Goal: Find specific page/section: Find specific page/section

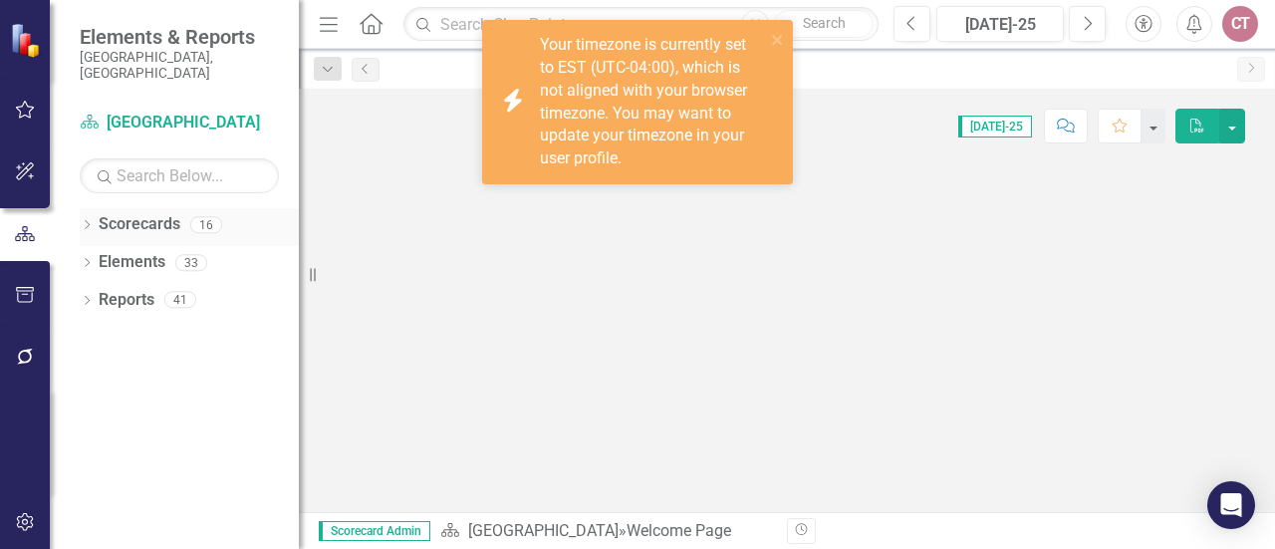
click at [89, 221] on icon "Dropdown" at bounding box center [87, 226] width 14 height 11
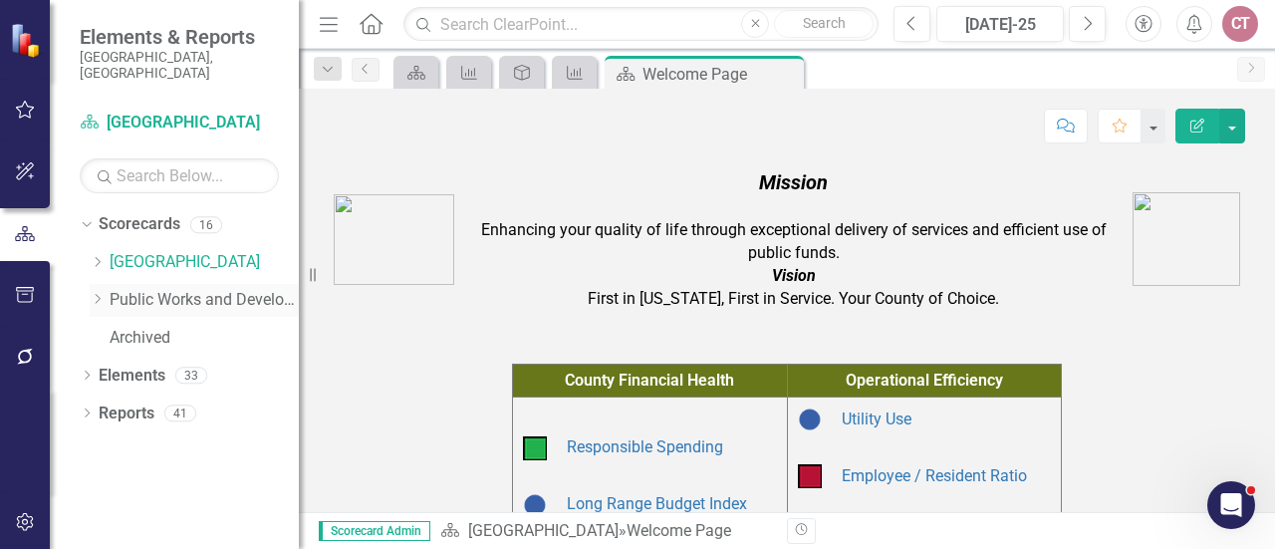
click at [93, 293] on icon "Dropdown" at bounding box center [97, 299] width 15 height 12
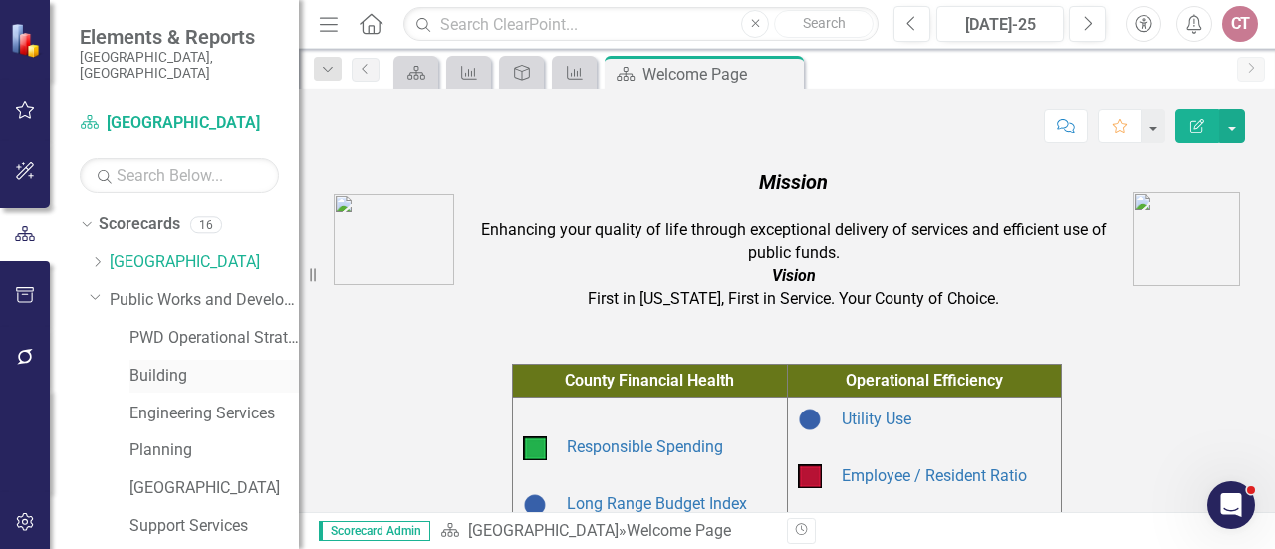
click at [149, 364] on link "Building" at bounding box center [213, 375] width 169 height 23
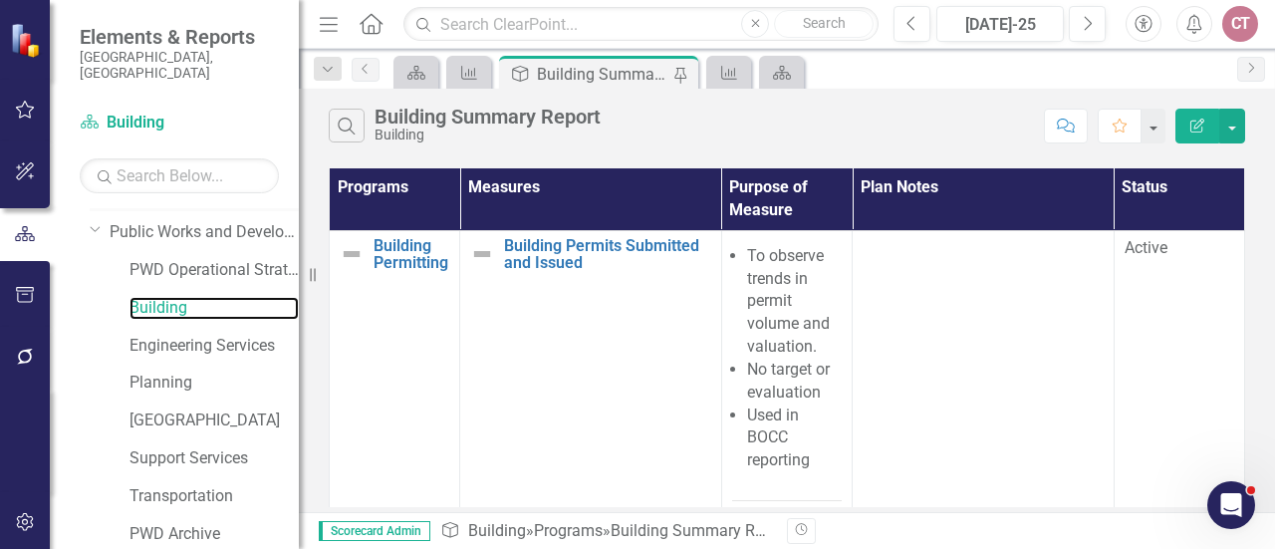
scroll to position [100, 0]
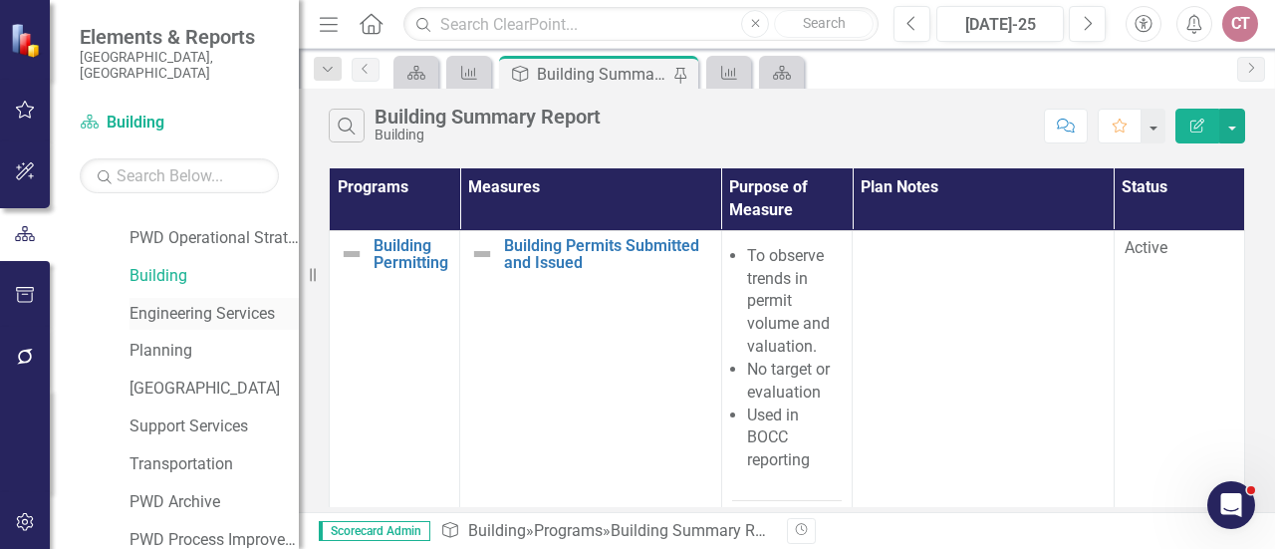
click at [189, 303] on link "Engineering Services" at bounding box center [213, 314] width 169 height 23
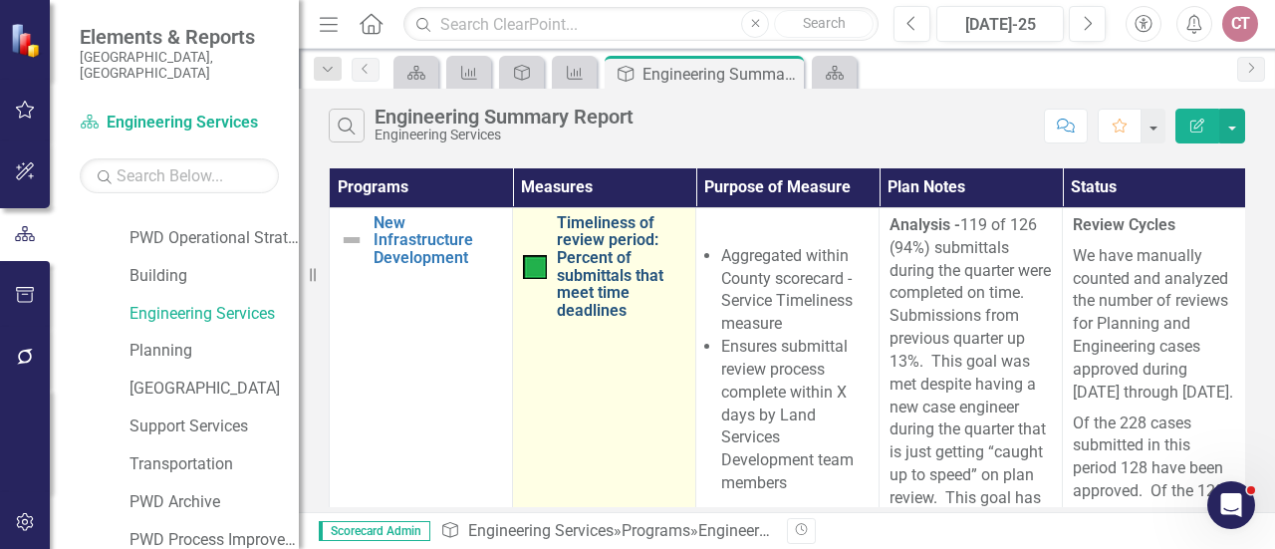
click at [595, 259] on link "Timeliness of review period: Percent of submittals that meet time deadlines" at bounding box center [621, 267] width 128 height 106
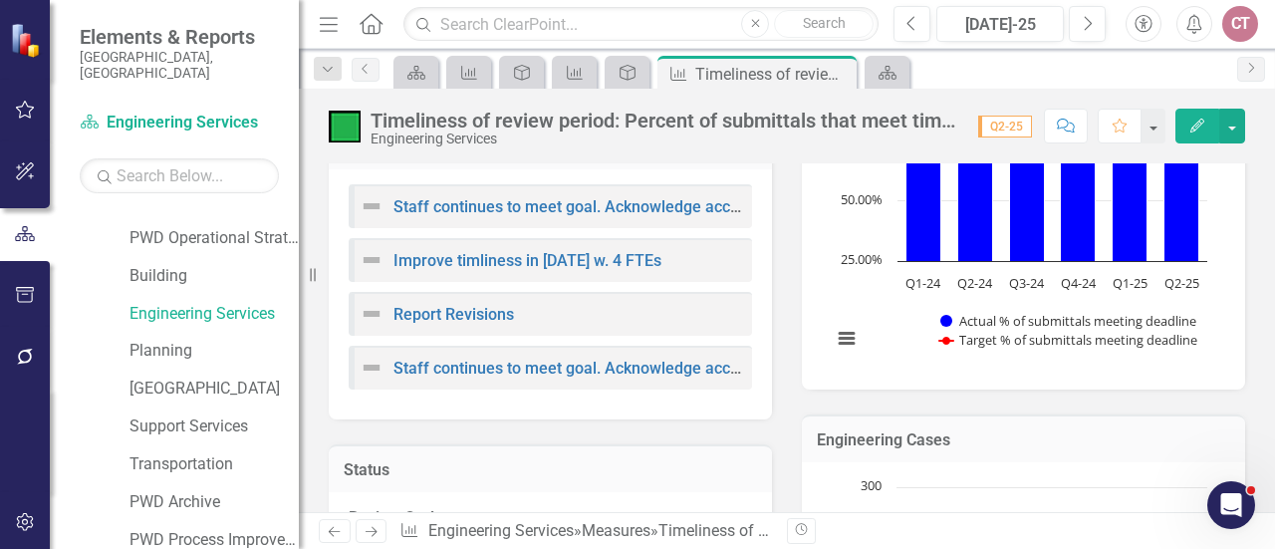
scroll to position [797, 0]
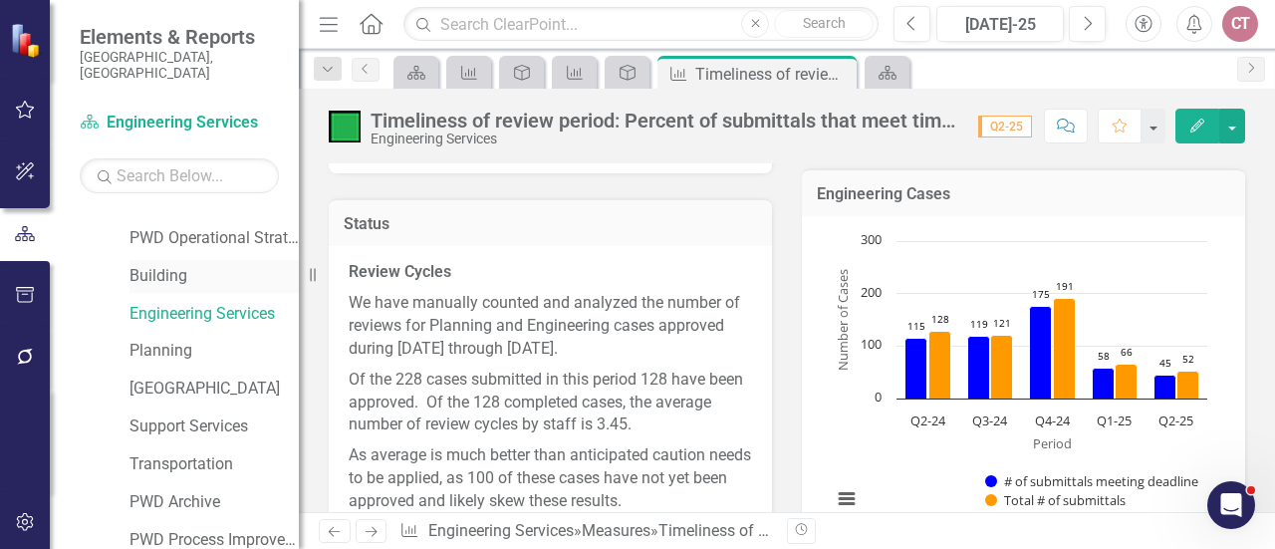
click at [141, 265] on link "Building" at bounding box center [213, 276] width 169 height 23
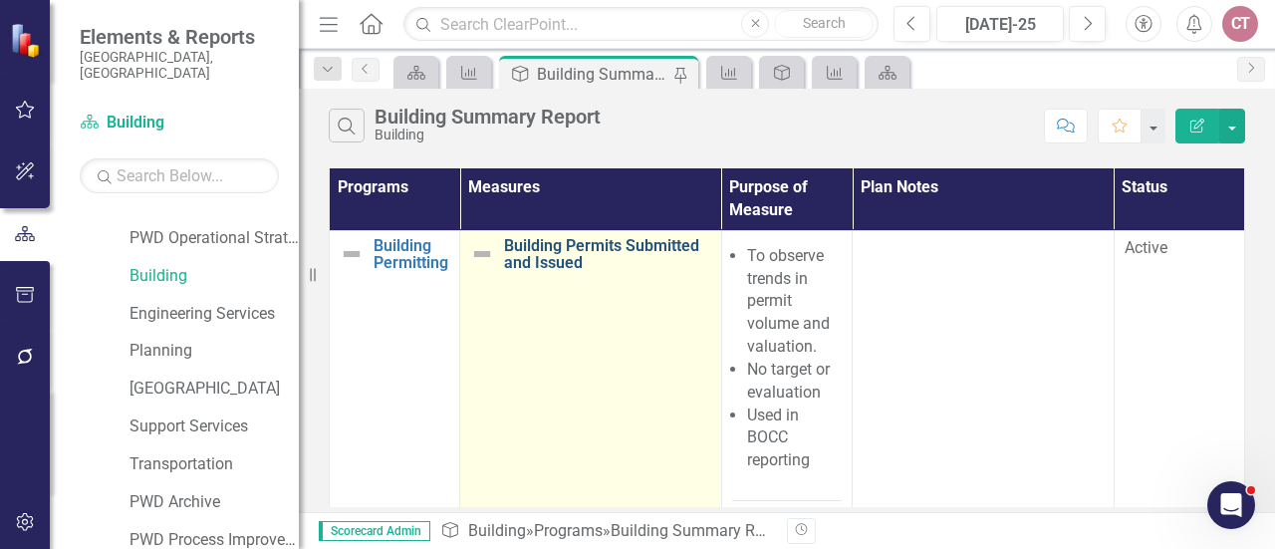
click at [557, 250] on link "Building Permits Submitted and Issued" at bounding box center [607, 254] width 207 height 35
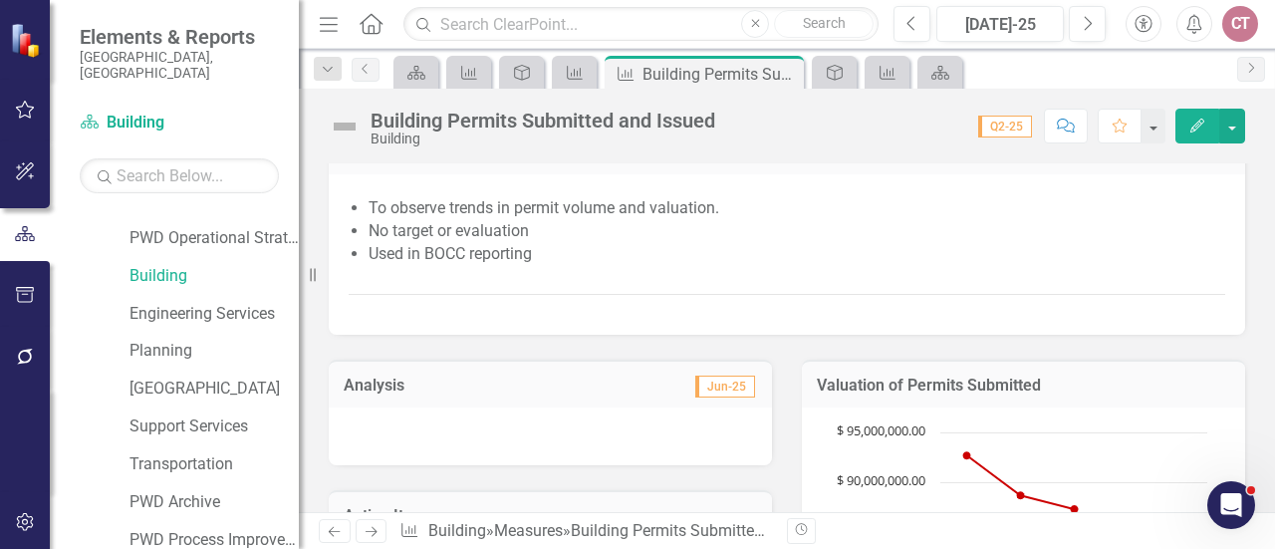
scroll to position [398, 0]
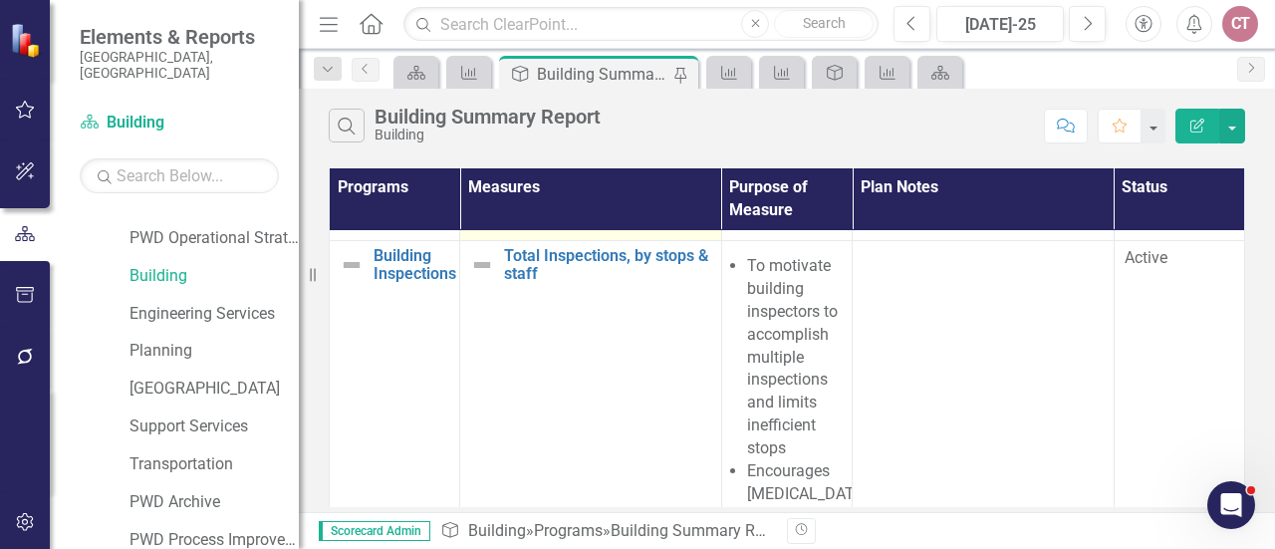
scroll to position [299, 0]
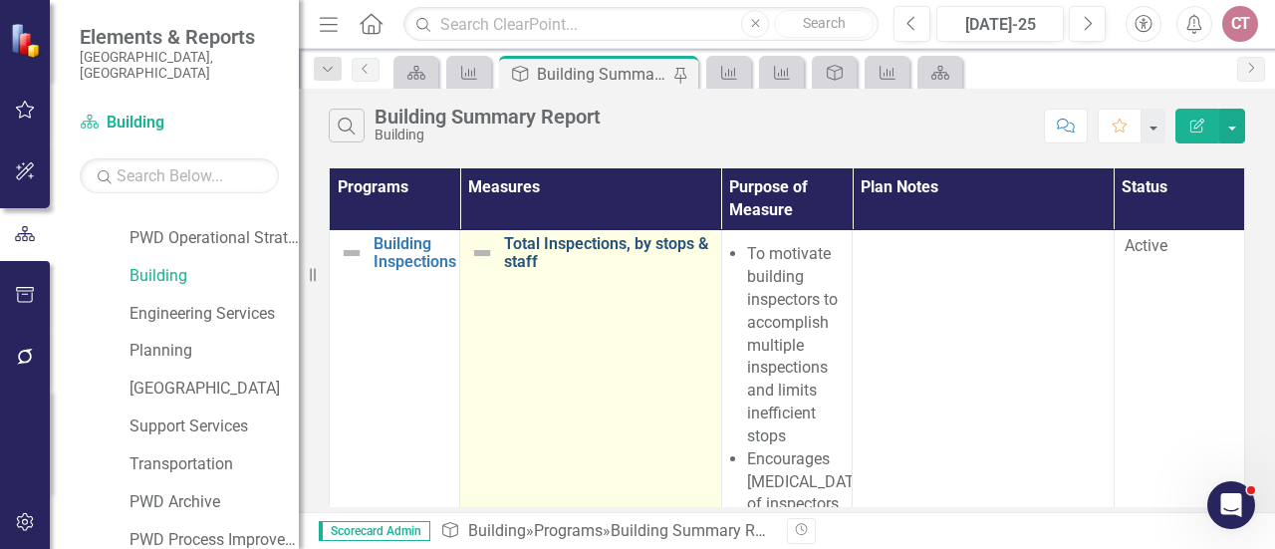
click at [563, 242] on link "Total Inspections, by stops & staff" at bounding box center [607, 252] width 207 height 35
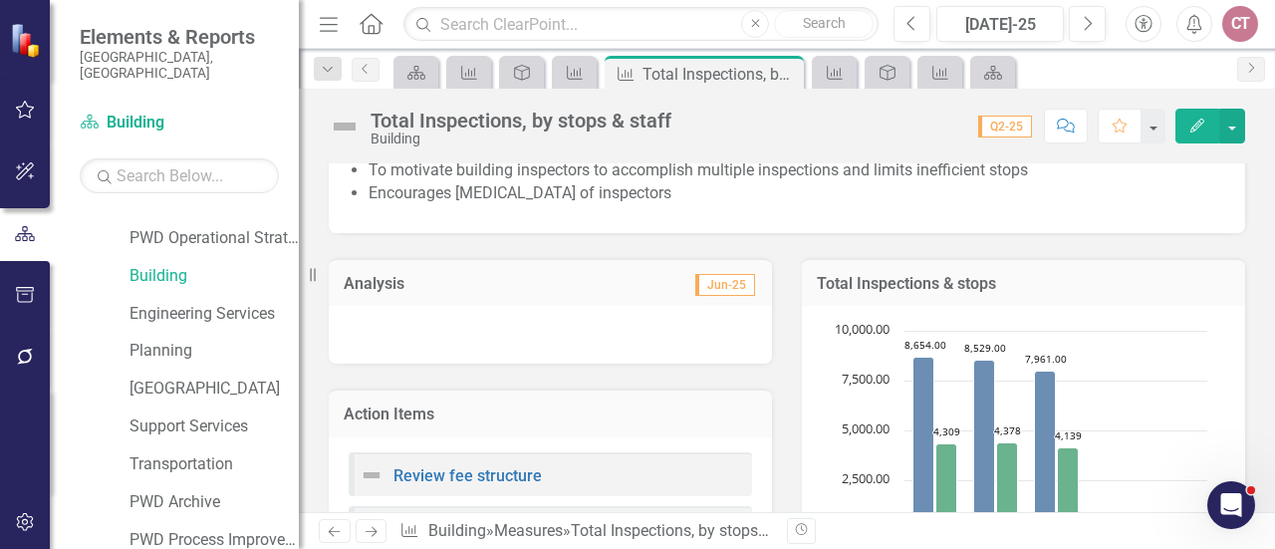
scroll to position [299, 0]
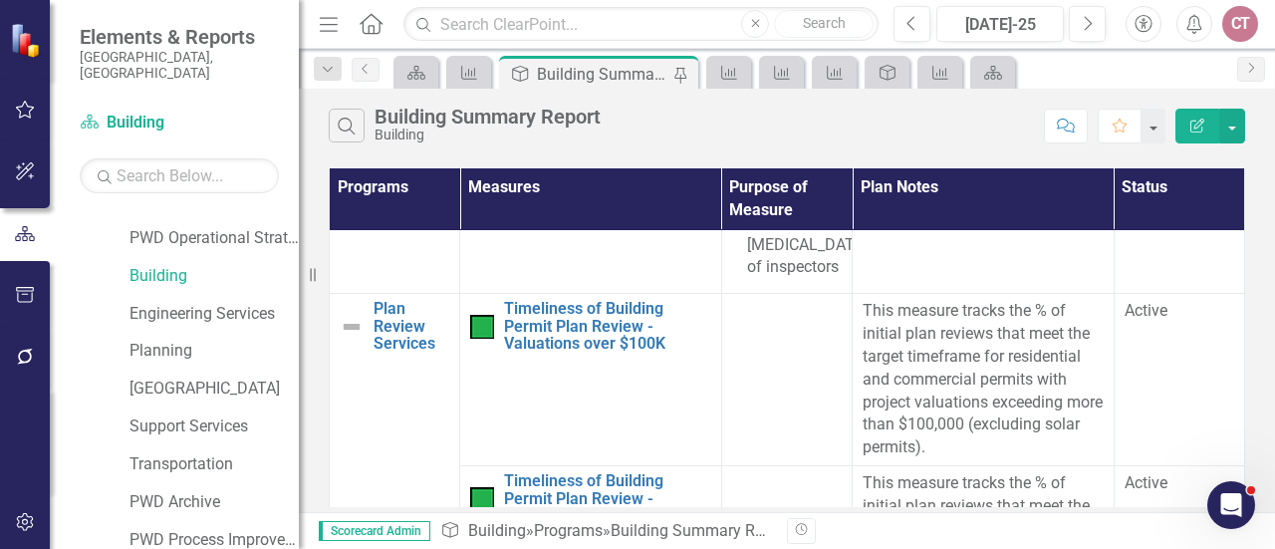
scroll to position [597, 0]
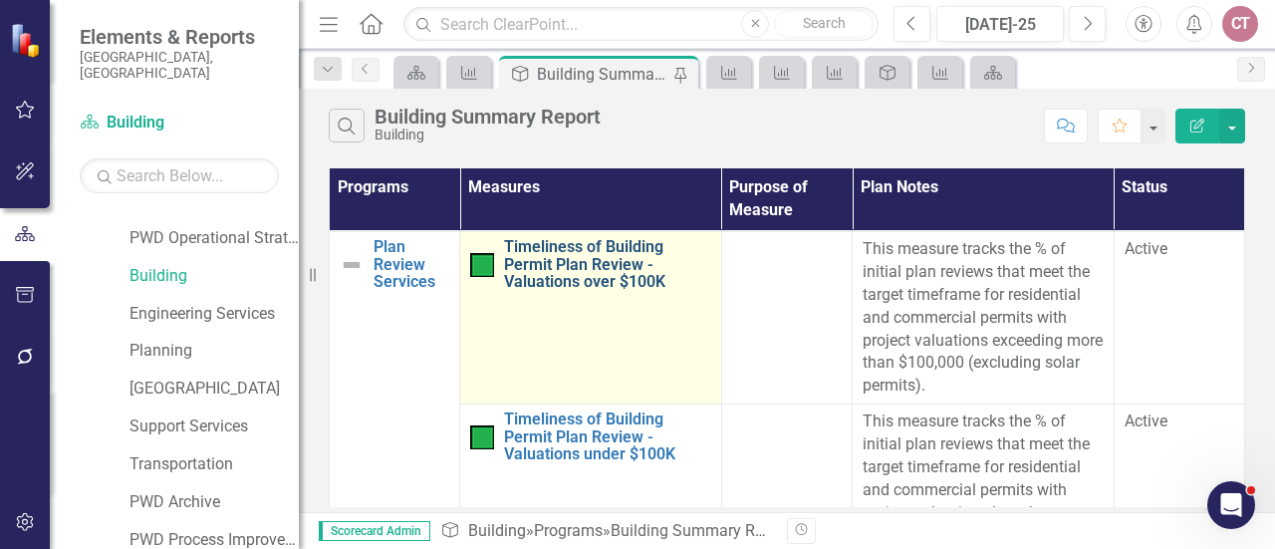
click at [613, 275] on link "Timeliness of Building Permit Plan Review - Valuations over $100K" at bounding box center [607, 264] width 207 height 53
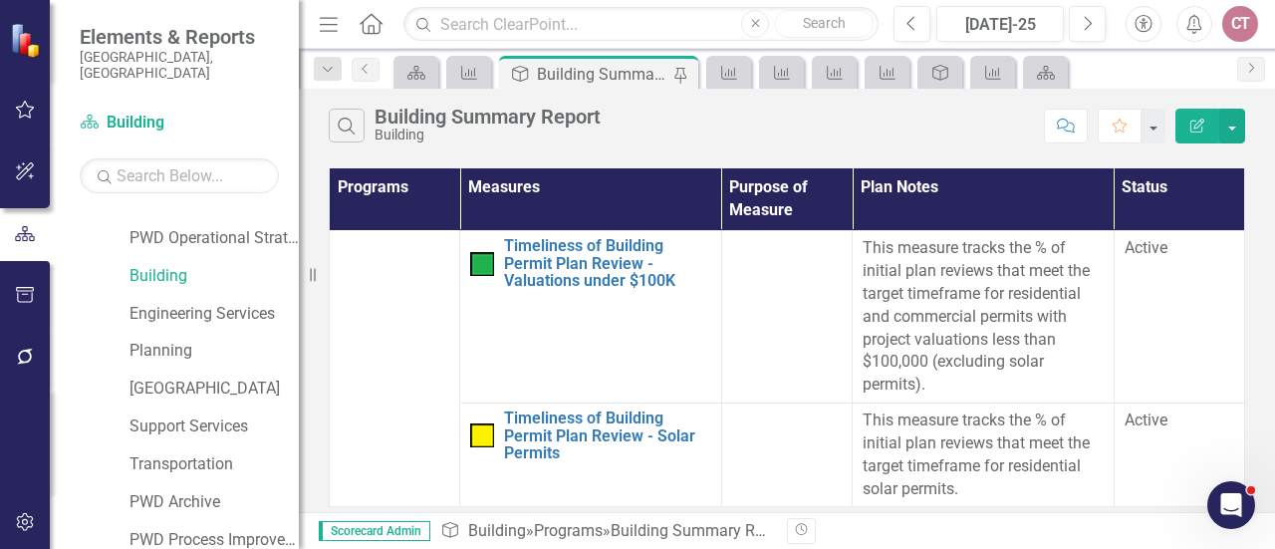
scroll to position [797, 0]
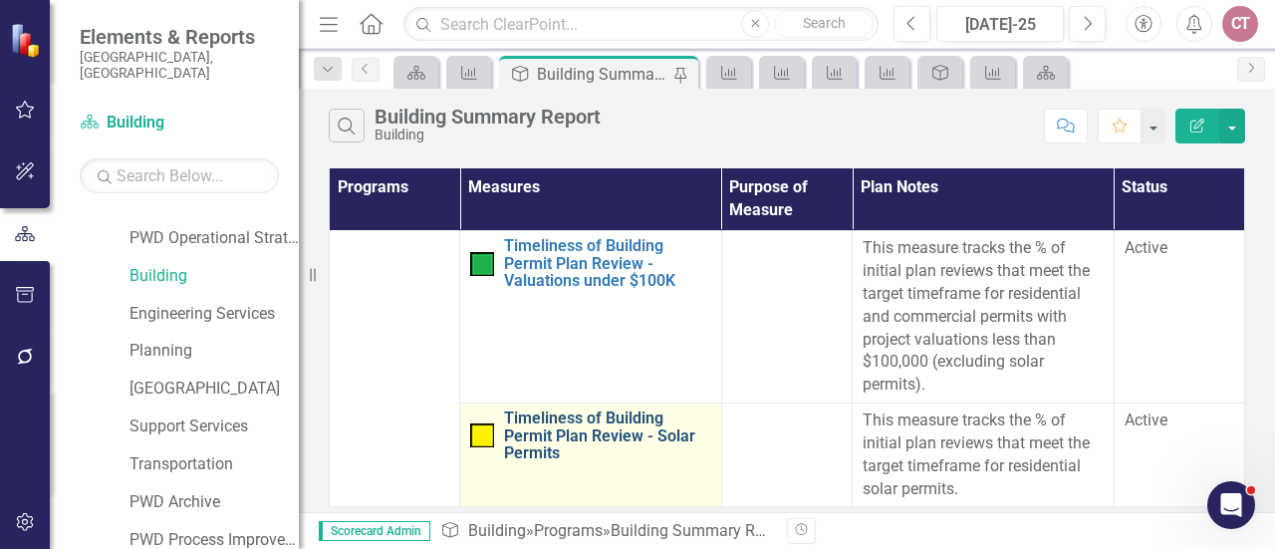
click at [615, 422] on link "Timeliness of Building Permit Plan Review - Solar Permits" at bounding box center [607, 435] width 207 height 53
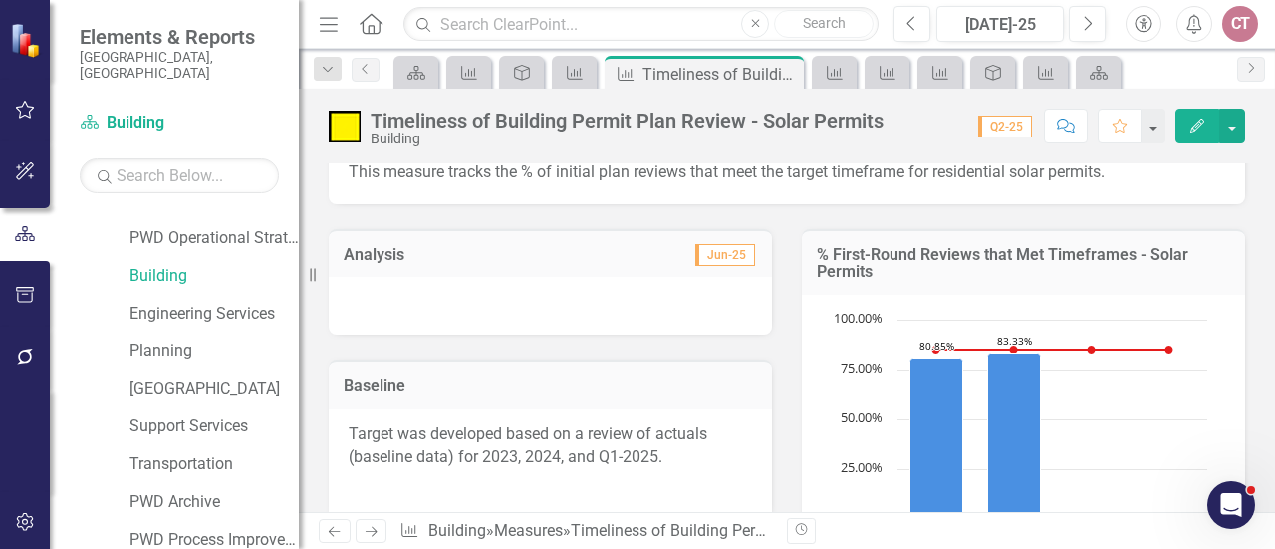
scroll to position [100, 0]
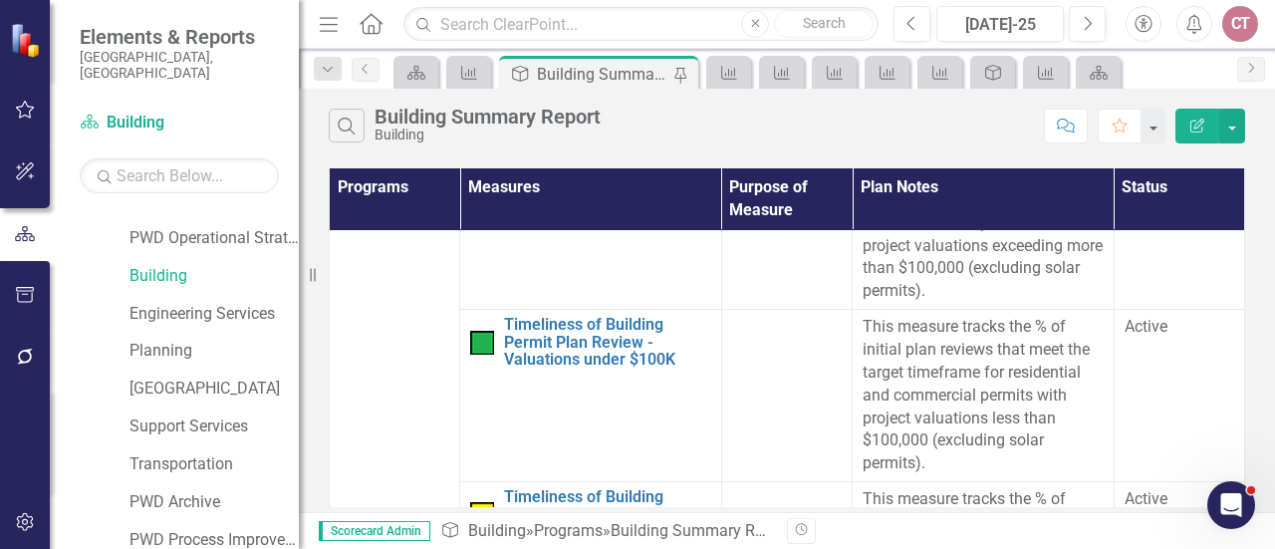
scroll to position [697, 0]
